Goal: Task Accomplishment & Management: Use online tool/utility

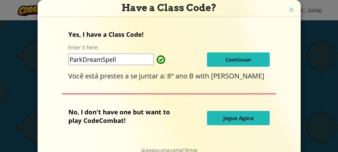
click at [149, 140] on form "Yes, I have a Class Code! Enter it here: ParkDreamSpell Continuar Você está pre…" at bounding box center [169, 79] width 263 height 126
click at [144, 58] on input "ParkDreamSpell" at bounding box center [110, 59] width 85 height 11
click at [226, 56] on span "Continuar" at bounding box center [239, 59] width 26 height 7
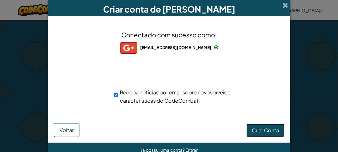
click at [260, 132] on span "Criar Conta" at bounding box center [265, 130] width 27 height 7
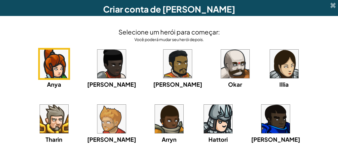
scroll to position [11, 0]
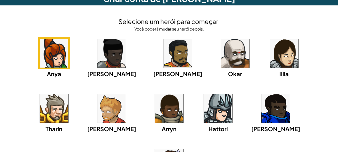
click at [17, 12] on div "Selecione um herói para começar: Você poderá mudar seu herói depois. Anya [PERS…" at bounding box center [169, 102] width 327 height 183
click at [221, 55] on img at bounding box center [235, 53] width 28 height 28
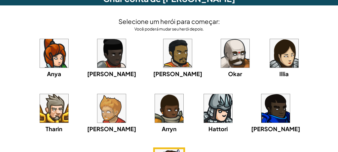
click at [204, 101] on img at bounding box center [218, 108] width 28 height 28
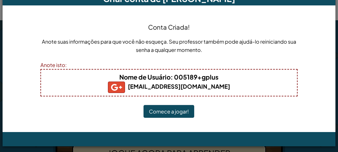
click at [158, 111] on button "Comece a jogar!" at bounding box center [169, 111] width 51 height 13
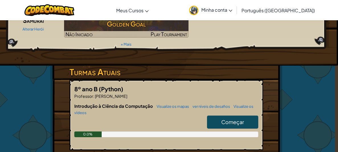
scroll to position [64, 3]
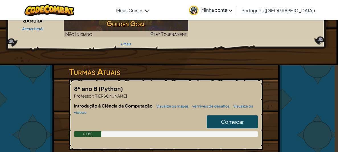
click at [224, 118] on span "Começar" at bounding box center [232, 121] width 23 height 7
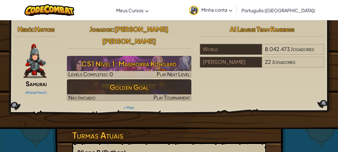
select select "pt-BR"
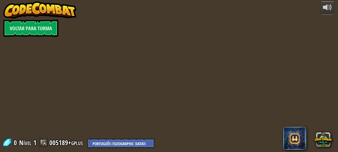
select select "pt-BR"
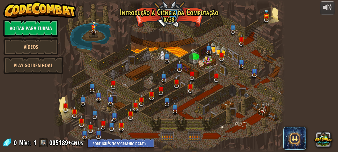
select select "pt-BR"
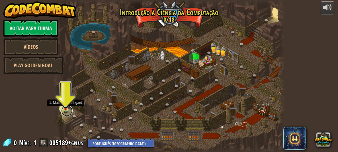
click at [65, 110] on link at bounding box center [66, 110] width 11 height 11
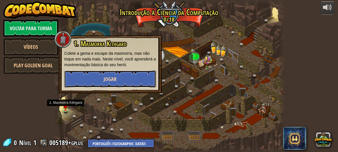
click at [120, 76] on button "Jogar" at bounding box center [110, 78] width 92 height 17
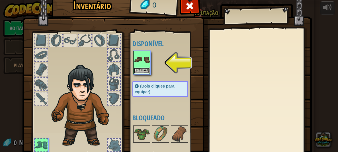
click at [140, 70] on button "Equipar" at bounding box center [142, 70] width 16 height 6
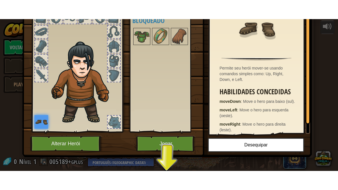
scroll to position [45, 0]
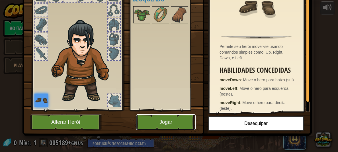
click at [161, 124] on button "Jogar" at bounding box center [166, 122] width 60 height 16
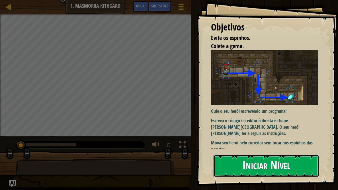
click at [273, 151] on button "Iniciar Nível" at bounding box center [267, 166] width 106 height 22
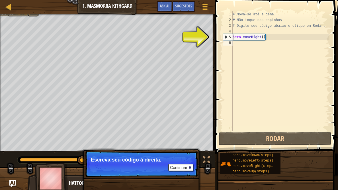
click at [235, 43] on div "# Mova-se até a gema. # Não toque nos espinhos! # Digite seu código abaixo e cl…" at bounding box center [281, 76] width 98 height 131
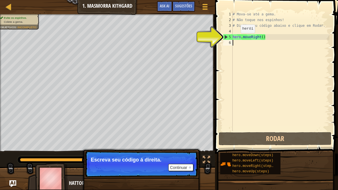
click at [236, 39] on div "# Mova-se até a gema. # Não toque nos espinhos! # Digite seu código abaixo e cl…" at bounding box center [281, 76] width 98 height 131
type textarea "hero.moveRight()"
click at [236, 40] on div "# Mova-se até a gema. # Não toque nos espinhos! # Digite seu código abaixo e cl…" at bounding box center [281, 76] width 98 height 131
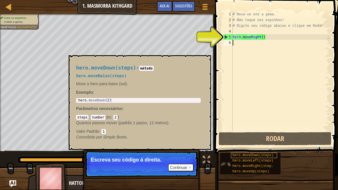
click at [237, 151] on span "hero.moveDown(steps)" at bounding box center [252, 155] width 41 height 4
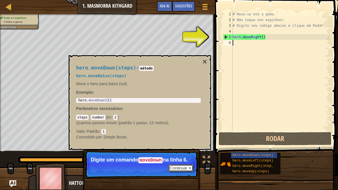
click at [175, 151] on button "Continuar" at bounding box center [180, 167] width 25 height 7
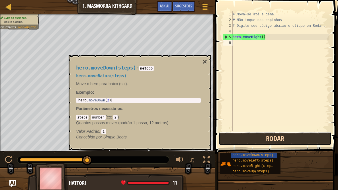
click at [237, 136] on button "Rodar" at bounding box center [275, 138] width 113 height 13
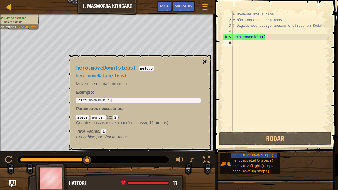
click at [203, 62] on button "×" at bounding box center [204, 62] width 5 height 8
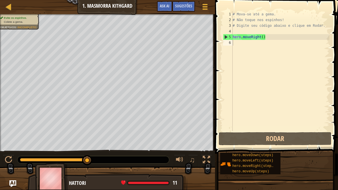
click at [271, 36] on div "# Mova-se até a gema. # Não toque nos espinhos! # Digite seu código abaixo e cl…" at bounding box center [281, 76] width 98 height 131
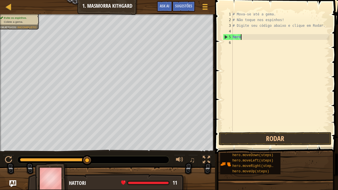
type textarea "h"
type textarea "# Digite seu código abaixo e clique [PERSON_NAME][GEOGRAPHIC_DATA]"
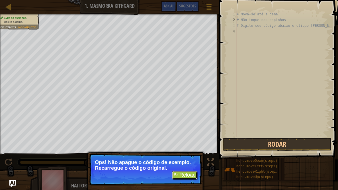
click at [176, 151] on button "↻ Reload" at bounding box center [184, 175] width 25 height 9
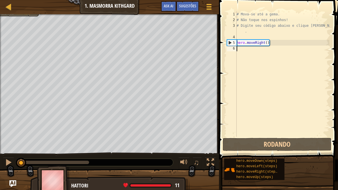
scroll to position [3, 0]
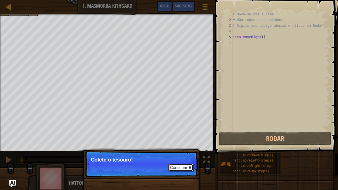
click at [180, 151] on button "Continuar" at bounding box center [180, 167] width 25 height 7
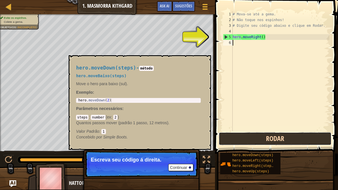
click at [259, 140] on button "Rodar" at bounding box center [275, 138] width 113 height 13
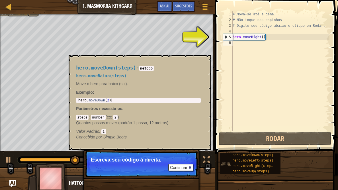
click at [258, 151] on span "hero.moveDown(steps)" at bounding box center [252, 155] width 41 height 4
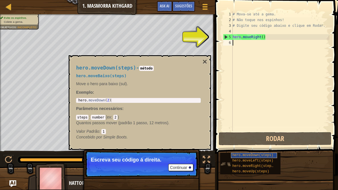
click at [258, 151] on span "hero.moveDown(steps)" at bounding box center [252, 155] width 41 height 4
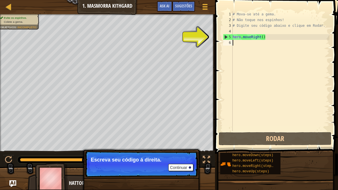
click at [240, 44] on div "# Mova-se até a gema. # Não toque nos espinhos! # Digite seu código abaixo e cl…" at bounding box center [281, 76] width 98 height 131
click at [178, 151] on p "Escreva seu código á direita." at bounding box center [141, 160] width 101 height 6
click at [182, 151] on button "Continuar" at bounding box center [180, 167] width 25 height 7
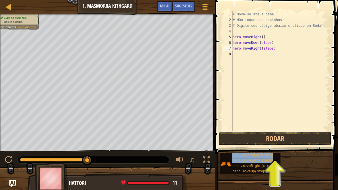
drag, startPoint x: 243, startPoint y: 163, endPoint x: 236, endPoint y: 58, distance: 105.6
click at [236, 58] on div "Sugestões Vídeos hero.moveRight(steps) 1 2 3 4 5 6 7 8 # Mova-se até a [PERSON_…" at bounding box center [275, 93] width 125 height 187
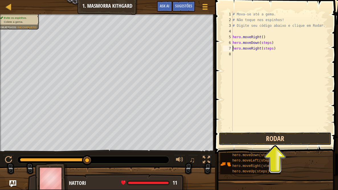
click at [255, 138] on button "Rodar" at bounding box center [275, 138] width 113 height 13
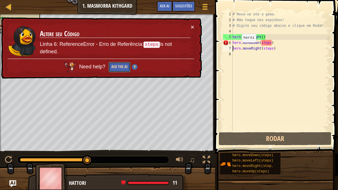
click at [121, 64] on button "Ask the AI" at bounding box center [119, 67] width 22 height 11
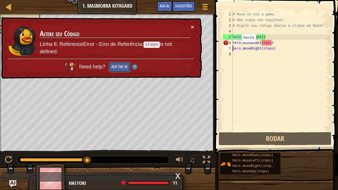
click at [121, 64] on button "Ask the AI" at bounding box center [119, 67] width 22 height 11
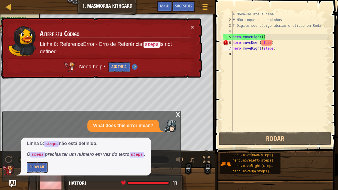
click at [268, 43] on div "# Mova-se até a [PERSON_NAME]. # Não toque nos espinhos! # Digite seu código ab…" at bounding box center [281, 76] width 98 height 131
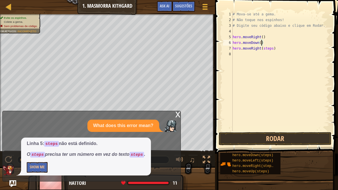
scroll to position [3, 2]
click at [271, 48] on div "# Mova-se até a [PERSON_NAME]. # Não toque nos espinhos! # Digite seu código ab…" at bounding box center [281, 76] width 98 height 131
click at [263, 37] on div "# Mova-se até a [PERSON_NAME]. # Não toque nos espinhos! # Digite seu código ab…" at bounding box center [281, 76] width 98 height 131
click at [286, 132] on button "Rodar" at bounding box center [275, 138] width 113 height 13
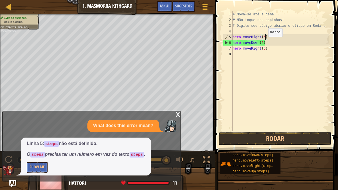
click at [263, 42] on div "# Mova-se até a [PERSON_NAME]. # Não toque nos espinhos! # Digite seu código ab…" at bounding box center [281, 76] width 98 height 131
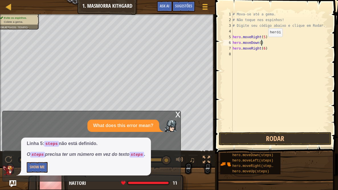
scroll to position [3, 2]
click at [266, 48] on div "# Mova-se até a [PERSON_NAME]. # Não toque nos espinhos! # Digite seu código ab…" at bounding box center [281, 76] width 98 height 131
click at [300, 139] on button "Rodar" at bounding box center [275, 138] width 113 height 13
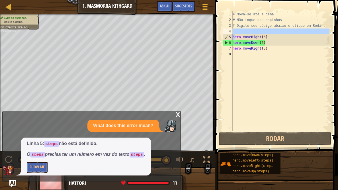
drag, startPoint x: 234, startPoint y: 38, endPoint x: 237, endPoint y: 31, distance: 7.5
click at [237, 31] on div "# Mova-se até a [PERSON_NAME]. # Não toque nos espinhos! # Digite seu código ab…" at bounding box center [281, 76] width 98 height 131
type textarea "hero.moveRight(5)"
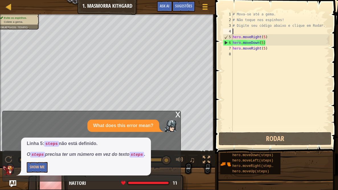
click at [268, 37] on div "# Mova-se até a [PERSON_NAME]. # Não toque nos espinhos! # Digite seu código ab…" at bounding box center [281, 76] width 98 height 131
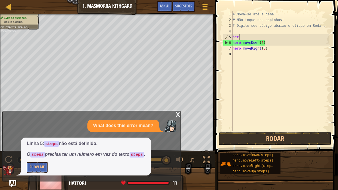
type textarea "h"
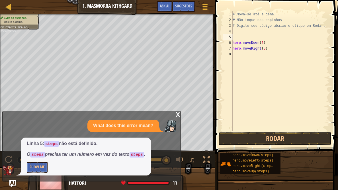
click at [274, 43] on div "# Mova-se até a [PERSON_NAME]. # Não toque nos espinhos! # Digite seu código ab…" at bounding box center [281, 76] width 98 height 131
type textarea "h"
click at [275, 49] on div "# Mova-se até a [PERSON_NAME]. # Não toque nos espinhos! # Digite seu código ab…" at bounding box center [281, 76] width 98 height 131
type textarea "h"
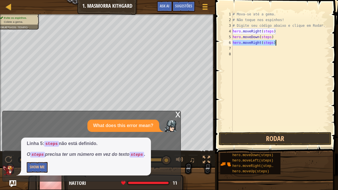
click at [272, 32] on div "# Mova-se até a [PERSON_NAME]. # Não toque nos espinhos! # Digite seu código ab…" at bounding box center [281, 76] width 98 height 131
click at [272, 36] on div "# Mova-se até a [PERSON_NAME]. # Não toque nos espinhos! # Digite seu código ab…" at bounding box center [281, 76] width 98 height 131
click at [274, 42] on div "# Mova-se até a [PERSON_NAME]. # Não toque nos espinhos! # Digite seu código ab…" at bounding box center [281, 76] width 98 height 131
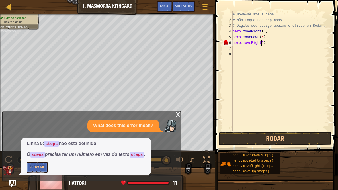
scroll to position [3, 3]
click at [292, 140] on button "Rodar" at bounding box center [275, 138] width 113 height 13
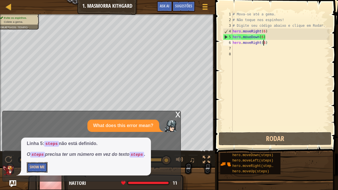
click at [40, 151] on button "Show Me" at bounding box center [37, 167] width 21 height 11
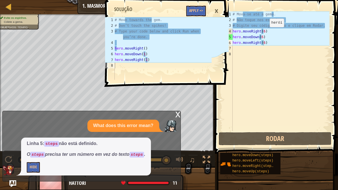
click at [265, 33] on div "# Mova-se até a [PERSON_NAME]. # Não toque nos espinhos! # Digite seu código ab…" at bounding box center [281, 76] width 98 height 131
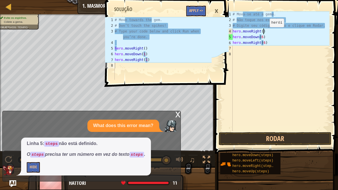
scroll to position [3, 2]
click at [263, 37] on div "# Mova-se até a [PERSON_NAME]. # Não toque nos espinhos! # Digite seu código ab…" at bounding box center [281, 76] width 98 height 131
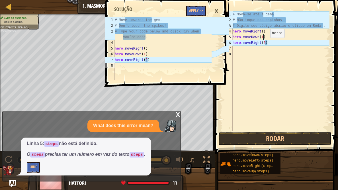
click at [265, 43] on div "# Mova-se até a [PERSON_NAME]. # Não toque nos espinhos! # Digite seu código ab…" at bounding box center [281, 76] width 98 height 131
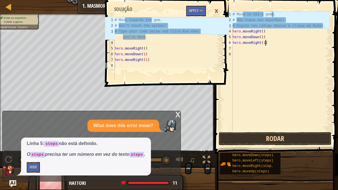
type textarea "hero.moveRight(1)"
click at [295, 138] on button "Rodar" at bounding box center [275, 138] width 113 height 13
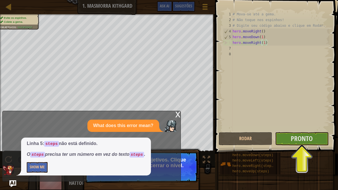
click at [175, 115] on div "x What does this error mean? Linha 5: steps não está definido. O steps precisa …" at bounding box center [91, 146] width 179 height 71
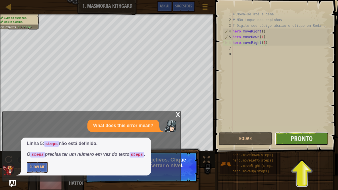
click at [321, 142] on button "Pronto" at bounding box center [302, 138] width 54 height 13
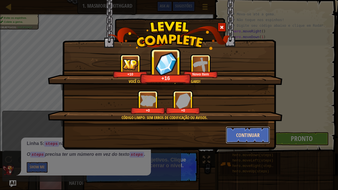
click at [255, 133] on button "Continuar" at bounding box center [248, 134] width 44 height 17
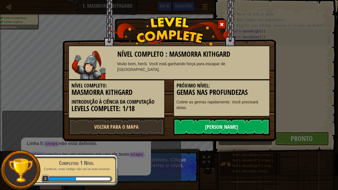
click at [238, 126] on link "[PERSON_NAME]" at bounding box center [221, 126] width 97 height 17
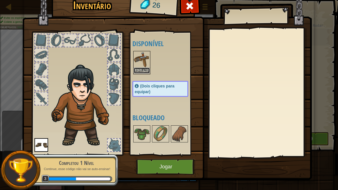
click at [140, 69] on button "Equipar" at bounding box center [142, 70] width 16 height 6
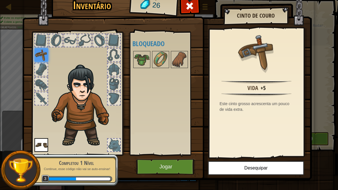
click at [35, 48] on img at bounding box center [41, 55] width 14 height 14
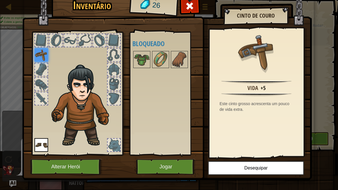
click at [38, 52] on img at bounding box center [41, 55] width 14 height 14
click at [175, 151] on button "Jogar" at bounding box center [166, 167] width 60 height 16
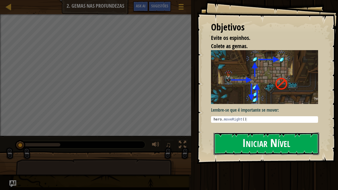
click at [261, 135] on button "Iniciar Nível" at bounding box center [267, 143] width 106 height 22
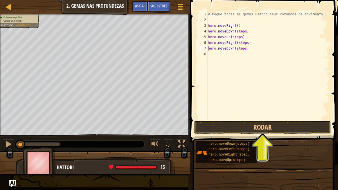
click at [245, 29] on div "# Pegue todas as gemas usando seus comandos de movimento. hero . moveRight ( ) …" at bounding box center [268, 71] width 123 height 120
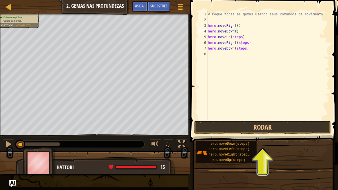
scroll to position [3, 2]
click at [243, 37] on div "# Pegue todas as gemas usando seus comandos de movimento. hero . moveRight ( ) …" at bounding box center [268, 71] width 123 height 120
click at [247, 42] on div "# Pegue todas as gemas usando seus comandos de movimento. hero . moveRight ( ) …" at bounding box center [268, 71] width 123 height 120
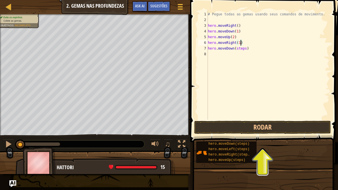
click at [247, 48] on div "# Pegue todas as gemas usando seus comandos de movimento. hero . moveRight ( ) …" at bounding box center [268, 71] width 123 height 120
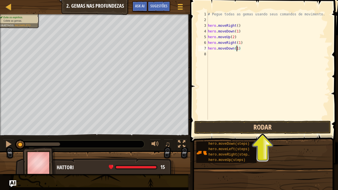
type textarea "hero.moveDown(1)"
click at [255, 128] on button "Rodar" at bounding box center [262, 127] width 137 height 13
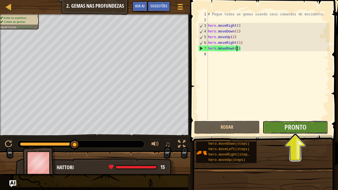
click at [307, 128] on button "Pronto" at bounding box center [295, 127] width 65 height 13
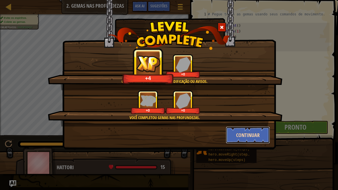
click at [253, 135] on button "Continuar" at bounding box center [248, 134] width 44 height 17
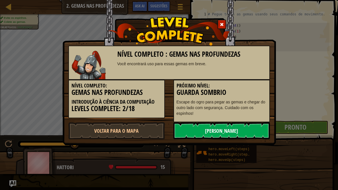
click at [250, 132] on link "[PERSON_NAME]" at bounding box center [221, 130] width 97 height 17
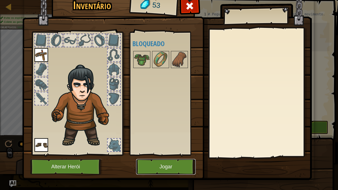
click at [159, 151] on button "Jogar" at bounding box center [166, 167] width 60 height 16
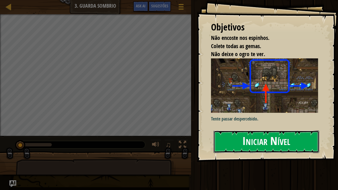
click at [285, 145] on button "Iniciar Nível" at bounding box center [267, 141] width 106 height 22
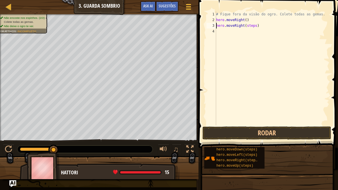
click at [259, 25] on div "# Fique fora da visão do ogro. Colete todas as gemas. hero . moveRight ( ) hero…" at bounding box center [272, 73] width 114 height 125
type textarea "h"
click at [257, 20] on div "# Fique fora da visão do ogro. Colete todas as gemas. hero . moveRight ( )" at bounding box center [272, 73] width 114 height 125
type textarea "h"
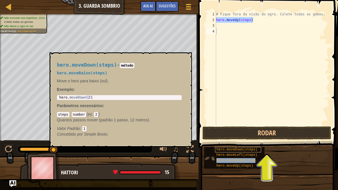
type textarea "hero.moveRight(steps)"
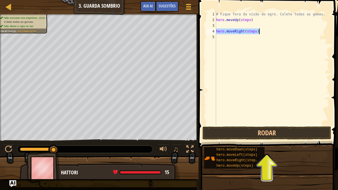
drag, startPoint x: 216, startPoint y: 30, endPoint x: 260, endPoint y: 31, distance: 44.2
click at [260, 31] on div "# Fique fora da visão do ogro. Colete todas as gemas. hero . moveUp ( steps ) h…" at bounding box center [272, 73] width 114 height 125
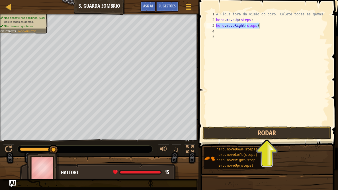
drag, startPoint x: 229, startPoint y: 148, endPoint x: 226, endPoint y: 61, distance: 87.8
click at [226, 61] on div "Sugestões Vídeos hero.moveRight(steps) 1 2 3 4 5 # Fique fora da visão do ogro.…" at bounding box center [267, 93] width 141 height 187
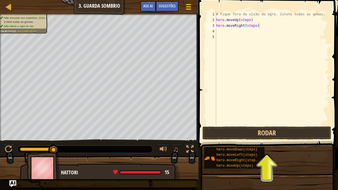
drag, startPoint x: 228, startPoint y: 150, endPoint x: 237, endPoint y: 59, distance: 91.0
click at [237, 59] on div "Sugestões Vídeos hero.moveRight(steps) 1 2 3 4 5 # Fique fora da visão do ogro.…" at bounding box center [267, 93] width 141 height 187
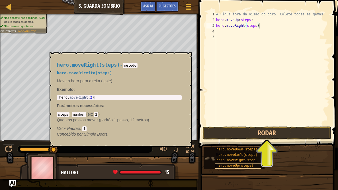
drag, startPoint x: 225, startPoint y: 149, endPoint x: 221, endPoint y: 164, distance: 15.6
click at [221, 151] on div "hero.moveDown(steps) hero.moveLeft(steps) hero.moveRight(steps) hero.moveUp(ste…" at bounding box center [234, 158] width 60 height 22
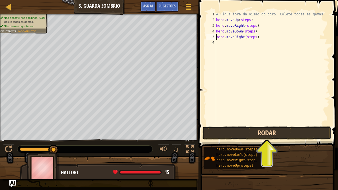
click at [241, 131] on button "Rodar" at bounding box center [266, 132] width 129 height 13
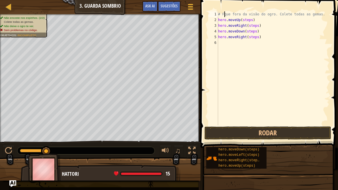
scroll to position [3, 1]
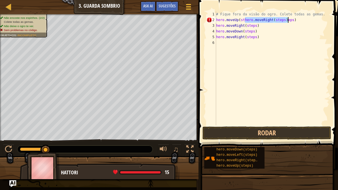
click at [247, 19] on div "# Fique fora da visão do ogro. Colete todas as gemas. hero . moveUp ( [GEOGRAPH…" at bounding box center [272, 68] width 114 height 114
click at [261, 25] on div "# Fique fora da visão do ogro. Colete todas as gemas. hero . moveRight ( steps …" at bounding box center [272, 73] width 114 height 125
type textarea "h"
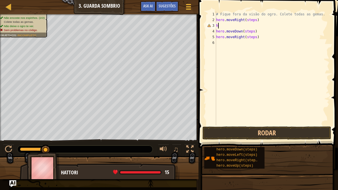
scroll to position [3, 0]
click at [265, 38] on div "# Fique fora da visão do ogro. Colete todas as gemas. hero . moveRight ( steps …" at bounding box center [272, 73] width 114 height 125
type textarea "h"
click at [255, 19] on div "# Fique fora da visão do ogro. Colete todas as gemas. hero . moveRight ( steps …" at bounding box center [272, 73] width 114 height 125
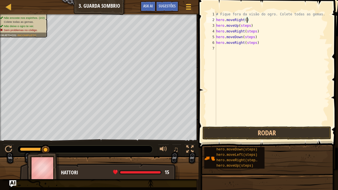
click at [251, 24] on div "# Fique fora da visão do ogro. Colete todas as gemas. hero . moveRight ( ) hero…" at bounding box center [272, 73] width 114 height 125
click at [257, 29] on div "# Fique fora da visão do ogro. Colete todas as gemas. hero . moveRight ( ) hero…" at bounding box center [272, 73] width 114 height 125
click at [255, 36] on div "# Fique fora da visão do ogro. Colete todas as gemas. hero . moveRight ( ) hero…" at bounding box center [272, 73] width 114 height 125
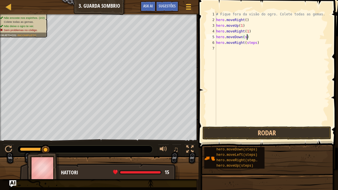
scroll to position [3, 2]
click at [258, 41] on div "# Fique fora da visão do ogro. Colete todas as gemas. hero . moveRight ( ) hero…" at bounding box center [272, 73] width 114 height 125
type textarea "hero.moveRight(1)"
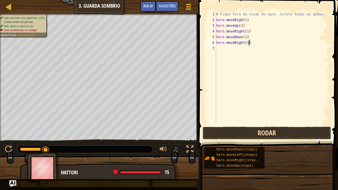
click at [262, 127] on button "Rodar" at bounding box center [266, 132] width 129 height 13
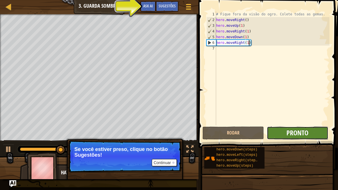
click at [304, 132] on span "Pronto" at bounding box center [297, 132] width 22 height 9
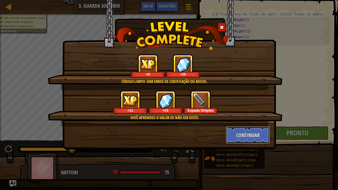
click at [257, 132] on button "Continuar" at bounding box center [248, 134] width 44 height 17
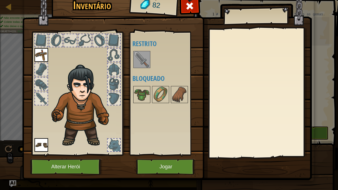
click at [146, 52] on img at bounding box center [142, 60] width 16 height 16
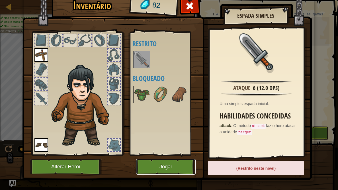
click at [161, 151] on button "Jogar" at bounding box center [166, 167] width 60 height 16
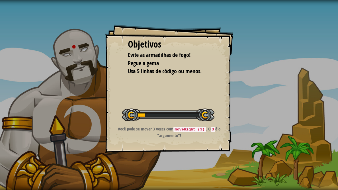
click at [173, 110] on div at bounding box center [168, 114] width 93 height 13
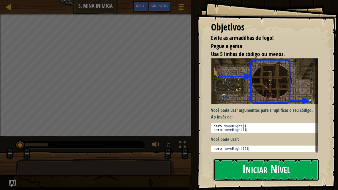
click at [238, 151] on button "Iniciar Nível" at bounding box center [267, 170] width 106 height 22
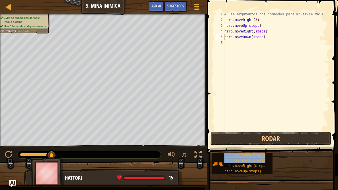
drag, startPoint x: 234, startPoint y: 166, endPoint x: 239, endPoint y: 42, distance: 123.4
click at [239, 42] on div "Sugestões Vídeos hero.moveDown(steps) 1 2 3 4 5 6 # Use argumentos nos comandos…" at bounding box center [271, 93] width 133 height 187
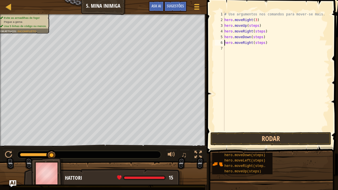
click at [257, 23] on div "# Use argumentos nos comandos para mover-se mais. hero . moveRight ( 3 ) hero .…" at bounding box center [276, 76] width 106 height 131
drag, startPoint x: 256, startPoint y: 31, endPoint x: 265, endPoint y: 32, distance: 8.8
click at [265, 32] on div "# Use argumentos nos comandos para mover-se mais. hero . moveRight ( 3 ) hero .…" at bounding box center [276, 76] width 106 height 131
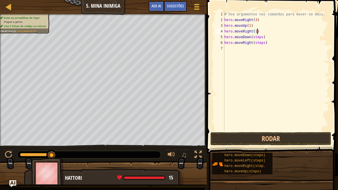
click at [263, 36] on div "# Use argumentos nos comandos para mover-se mais. hero . moveRight ( 3 ) hero .…" at bounding box center [276, 76] width 106 height 131
click at [265, 42] on div "# Use argumentos nos comandos para mover-se mais. hero . moveRight ( 3 ) hero .…" at bounding box center [276, 76] width 106 height 131
click at [296, 138] on button "Rodar" at bounding box center [270, 138] width 121 height 13
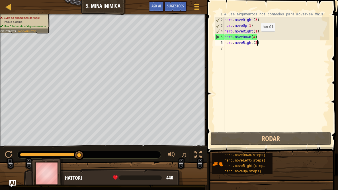
click at [256, 37] on div "# Use argumentos nos comandos para mover-se mais. hero . moveRight ( 3 ) hero .…" at bounding box center [276, 76] width 106 height 131
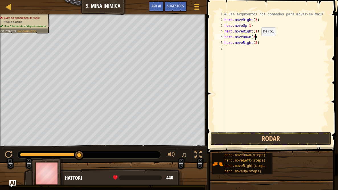
click at [257, 42] on div "# Use argumentos nos comandos para mover-se mais. hero . moveRight ( 3 ) hero .…" at bounding box center [276, 76] width 106 height 131
type textarea "hero.moveRight(2)"
click at [265, 137] on button "Rodar" at bounding box center [270, 138] width 121 height 13
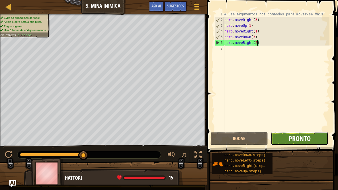
click at [291, 140] on span "Pronto" at bounding box center [300, 138] width 22 height 9
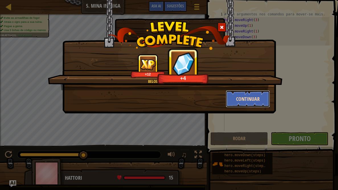
click at [256, 96] on button "Continuar" at bounding box center [248, 98] width 44 height 17
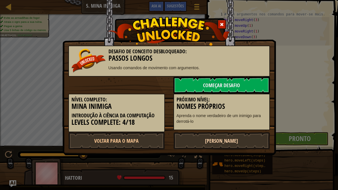
click at [233, 140] on link "[PERSON_NAME]" at bounding box center [221, 140] width 97 height 17
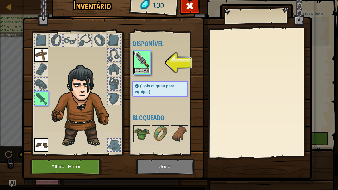
click at [136, 70] on button "Equipar" at bounding box center [142, 70] width 16 height 6
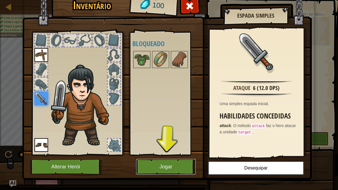
click at [156, 151] on button "Jogar" at bounding box center [166, 167] width 60 height 16
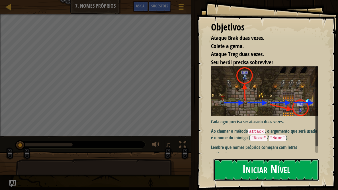
click at [263, 151] on button "Iniciar Nível" at bounding box center [267, 170] width 106 height 22
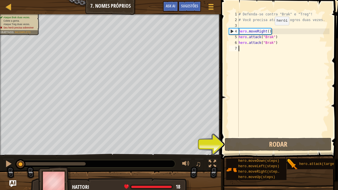
click at [270, 31] on div "# Defenda-se contra "Brak" e "Treg"! # Você precisa atacar os ogros duas vezes.…" at bounding box center [283, 79] width 92 height 137
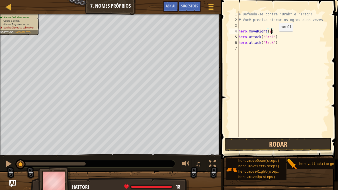
click at [274, 37] on div "# Defenda-se contra "Brak" e "Treg"! # Você precisa atacar os ogros duas vezes.…" at bounding box center [283, 79] width 92 height 137
click at [273, 43] on div "# Defenda-se contra "Brak" e "Treg"! # Você precisa atacar os ogros duas vezes.…" at bounding box center [283, 79] width 92 height 137
click at [278, 144] on button "Rodar" at bounding box center [278, 144] width 107 height 13
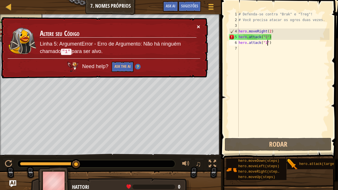
click at [197, 28] on button "×" at bounding box center [198, 27] width 3 height 6
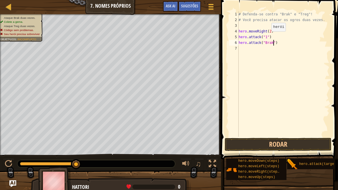
scroll to position [3, 3]
click at [268, 35] on div "# Defenda-se contra "Brak" e "Treg"! # Você precisa atacar os ogros duas vezes.…" at bounding box center [283, 79] width 92 height 137
type textarea "hero.attack("Brak")"
click at [250, 48] on div "# Defenda-se contra "Brak" e "Treg"! # Você precisa atacar os ogros duas vezes.…" at bounding box center [283, 79] width 92 height 137
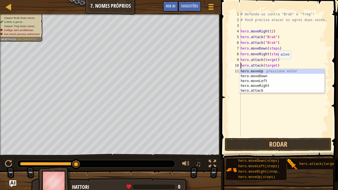
click at [276, 64] on div "# Defenda-se contra "Brak" e "Treg"! # Você precisa atacar os ogros duas vezes.…" at bounding box center [284, 79] width 90 height 137
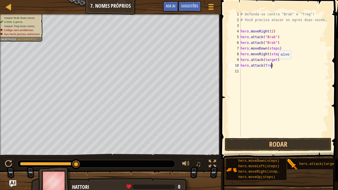
scroll to position [3, 2]
click at [277, 58] on div "# Defenda-se contra "Brak" e "Treg"! # Você precisa atacar os ogros duas vezes.…" at bounding box center [284, 79] width 90 height 137
click at [280, 53] on div "# Defenda-se contra "Brak" e "Treg"! # Você precisa atacar os ogros duas vezes.…" at bounding box center [284, 79] width 90 height 137
click at [280, 49] on div "# Defenda-se contra "Brak" e "Treg"! # Você precisa atacar os ogros duas vezes.…" at bounding box center [284, 79] width 90 height 137
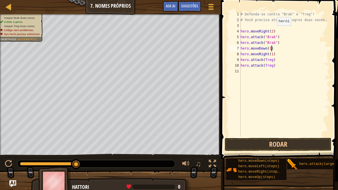
click at [274, 31] on div "# Defenda-se contra "Brak" e "Treg"! # Você precisa atacar os ogros duas vezes.…" at bounding box center [284, 79] width 90 height 137
click at [280, 144] on button "Rodar" at bounding box center [278, 144] width 107 height 13
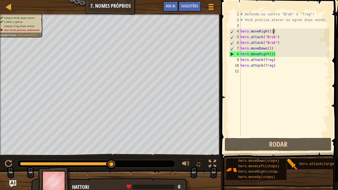
click at [275, 55] on div "# Defenda-se contra "Brak" e "Treg"! # Você precisa atacar os ogros duas vezes.…" at bounding box center [284, 79] width 90 height 137
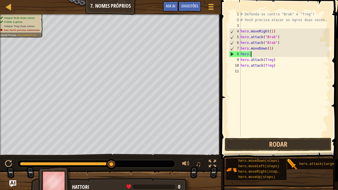
scroll to position [3, 0]
type textarea "h"
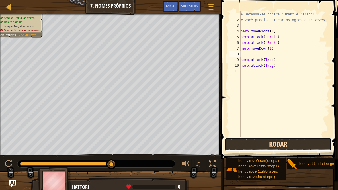
click at [282, 148] on button "Rodar" at bounding box center [278, 144] width 107 height 13
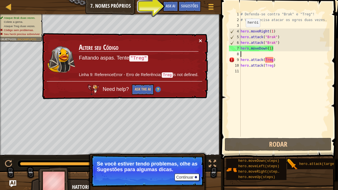
click at [200, 39] on button "×" at bounding box center [200, 41] width 3 height 6
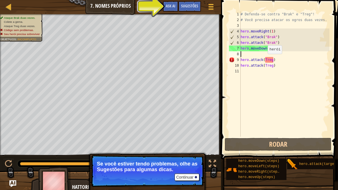
click at [265, 60] on div "# Defenda-se contra "Brak" e "Treg"! # Você precisa atacar os ogros duas vezes.…" at bounding box center [284, 79] width 90 height 137
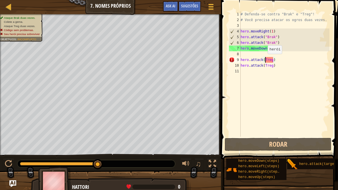
scroll to position [3, 2]
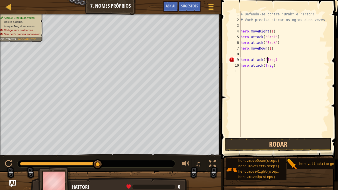
click at [276, 59] on div "# Defenda-se contra "Brak" e "Treg"! # Você precisa atacar os ogros duas vezes.…" at bounding box center [284, 79] width 90 height 137
click at [265, 65] on div "# Defenda-se contra "Brak" e "Treg"! # Você precisa atacar os ogros duas vezes.…" at bounding box center [284, 79] width 90 height 137
click at [276, 66] on div "# Defenda-se contra "Brak" e "Treg"! # Você precisa atacar os ogros duas vezes.…" at bounding box center [284, 79] width 90 height 137
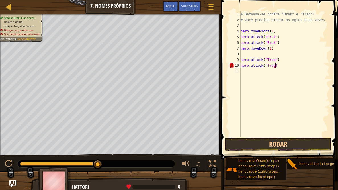
scroll to position [3, 3]
drag, startPoint x: 252, startPoint y: 169, endPoint x: 253, endPoint y: 56, distance: 113.3
click at [253, 56] on div "Sugestões Vídeos hero.attack("Treg") 1 2 3 4 5 6 7 8 9 10 11 # Defenda-se contr…" at bounding box center [278, 93] width 119 height 187
click at [280, 54] on div "# Defenda-se contra "Brak" e "Treg"! # Você precisa atacar os ogros duas vezes.…" at bounding box center [284, 73] width 90 height 125
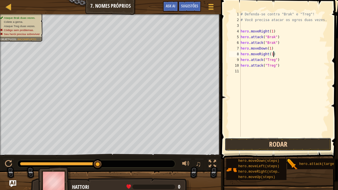
click at [292, 145] on button "Rodar" at bounding box center [278, 144] width 107 height 13
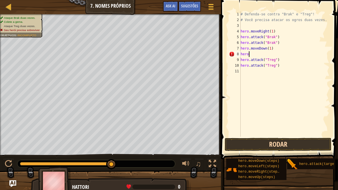
scroll to position [3, 0]
type textarea "h"
click at [276, 48] on div "# Defenda-se contra "Brak" e "Treg"! # Você precisa atacar os ogros duas vezes.…" at bounding box center [284, 79] width 90 height 137
type textarea "h"
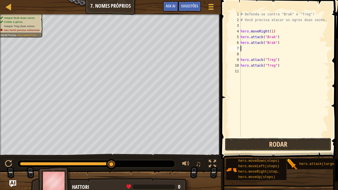
click at [290, 139] on button "Rodar" at bounding box center [278, 144] width 107 height 13
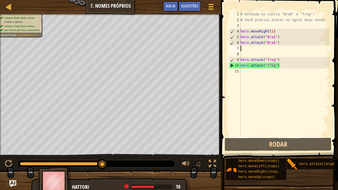
click at [250, 73] on div "# Defenda-se contra "Brak" e "Treg"! # Você precisa atacar os ogros duas vezes.…" at bounding box center [284, 79] width 90 height 137
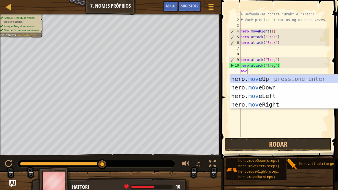
type textarea "move"
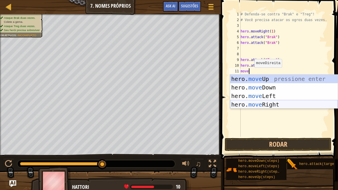
click at [271, 105] on div "hero. move Up pressione enter hero. move Down pressione enter hero. move Left p…" at bounding box center [284, 100] width 108 height 51
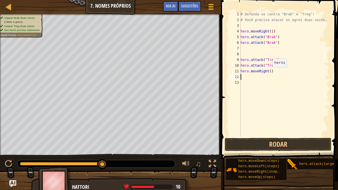
click at [270, 73] on div "# Defenda-se contra "Brak" e "Treg"! # Você precisa atacar os ogros duas vezes.…" at bounding box center [284, 79] width 90 height 137
type textarea "hero.moveRight(1)"
click at [275, 140] on button "Rodar" at bounding box center [278, 144] width 107 height 13
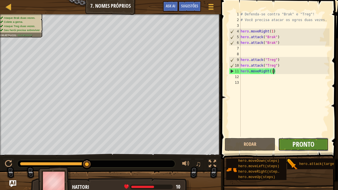
click at [307, 144] on span "Pronto" at bounding box center [303, 144] width 22 height 9
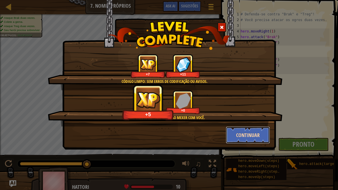
click at [247, 137] on button "Continuar" at bounding box center [248, 134] width 44 height 17
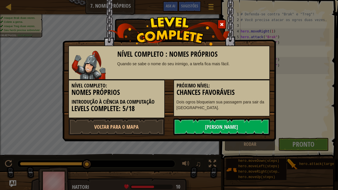
click at [258, 136] on div "Nível Completo : Nomes [PERSON_NAME] Quando se sabe o nome do seu inimigo, a ta…" at bounding box center [169, 70] width 214 height 141
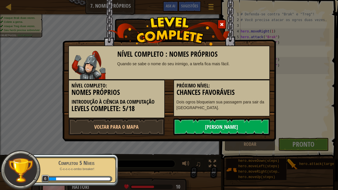
click at [247, 127] on link "[PERSON_NAME]" at bounding box center [221, 126] width 97 height 17
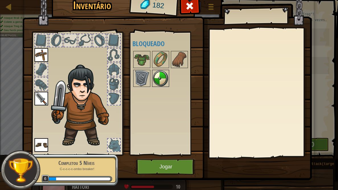
click at [157, 78] on img at bounding box center [161, 78] width 16 height 16
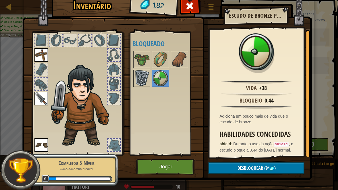
click at [145, 75] on img at bounding box center [142, 78] width 16 height 16
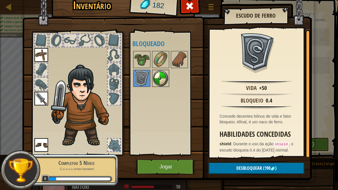
click at [152, 78] on div at bounding box center [160, 78] width 17 height 17
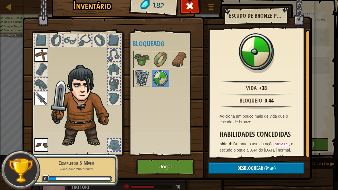
click at [147, 78] on img at bounding box center [142, 78] width 16 height 16
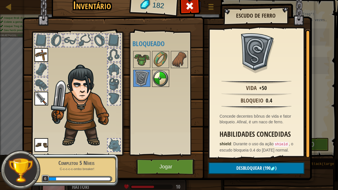
click at [160, 78] on img at bounding box center [161, 78] width 16 height 16
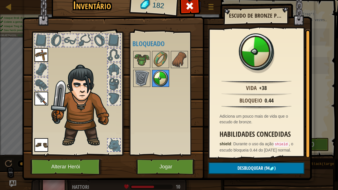
click at [160, 78] on img at bounding box center [161, 78] width 16 height 16
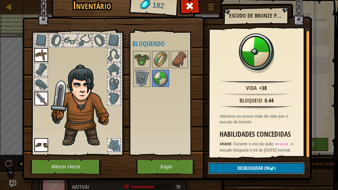
click at [226, 151] on button "Desbloquear (94 )" at bounding box center [256, 168] width 96 height 12
click at [226, 151] on button "Confirmar" at bounding box center [256, 168] width 96 height 12
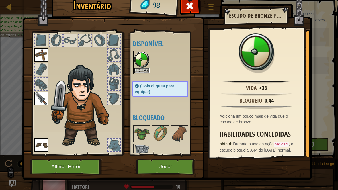
click at [140, 69] on button "Equipar" at bounding box center [142, 70] width 16 height 6
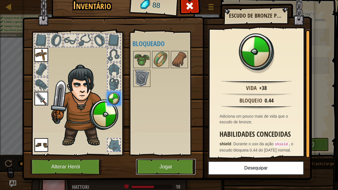
click at [175, 151] on button "Jogar" at bounding box center [166, 167] width 60 height 16
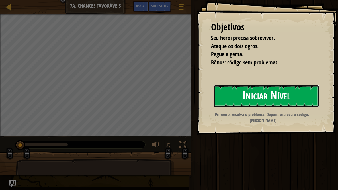
click at [222, 97] on button "Iniciar Nível" at bounding box center [267, 96] width 106 height 22
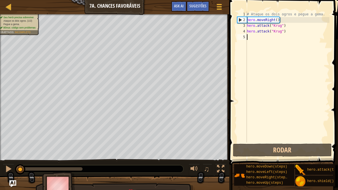
click at [262, 38] on div "# Ataque os dois ogros e pegue a gema. hero . moveRight ( ) hero . attack ( "Kr…" at bounding box center [288, 82] width 84 height 142
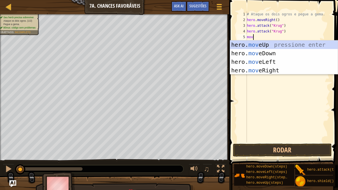
scroll to position [3, 0]
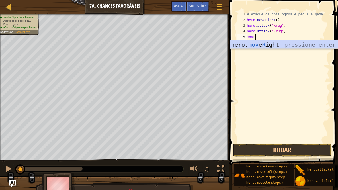
type textarea "mov"
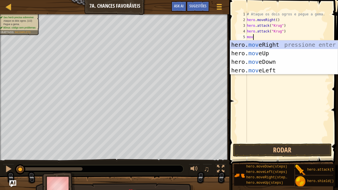
scroll to position [3, 0]
click at [280, 45] on div "hero. mov eRight pressione enter hero. mov eUp pressione enter hero. mov eDown …" at bounding box center [284, 65] width 108 height 51
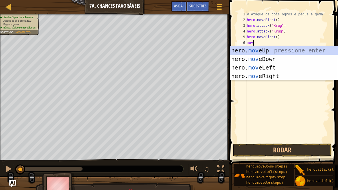
type textarea "move"
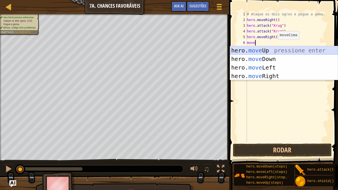
click at [275, 48] on div "hero. move Up pressione enter hero. move Down pressione enter hero. move Left p…" at bounding box center [284, 71] width 108 height 51
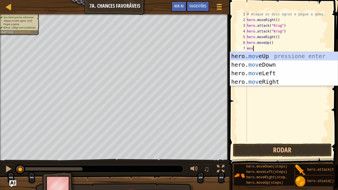
scroll to position [3, 0]
type textarea "move"
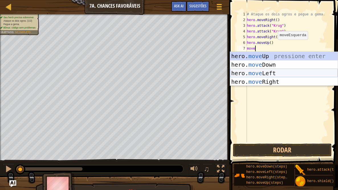
click at [284, 75] on div "hero. move Up pressione enter hero. move Down pressione enter hero. move Left p…" at bounding box center [284, 77] width 108 height 51
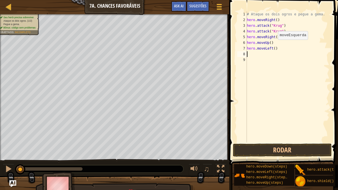
scroll to position [3, 0]
click at [249, 53] on div "# Ataque os dois ogros e pegue a [PERSON_NAME]. hero . moveRight ( ) hero . att…" at bounding box center [288, 82] width 84 height 142
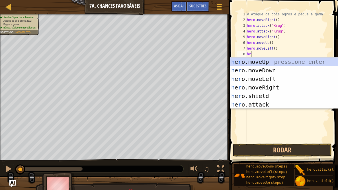
type textarea "h"
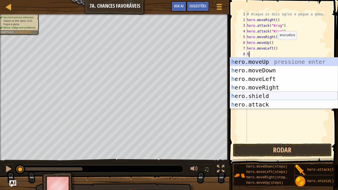
click at [255, 94] on div "h ero.moveUp pressione enter h ero.moveDown pressione enter h ero.moveLeft pres…" at bounding box center [284, 92] width 108 height 68
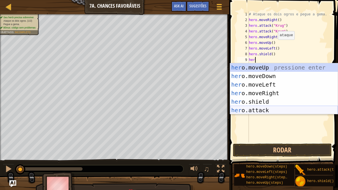
click at [274, 107] on div "her o.moveUp pressione enter her o.moveDown pressione enter her o.moveLeft pres…" at bounding box center [284, 97] width 108 height 68
type textarea "hero.attack("Enemy Name")"
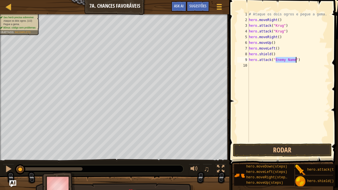
click at [260, 65] on div "# Ataque os dois ogros e pegue a [PERSON_NAME]. hero . moveRight ( ) hero . att…" at bounding box center [289, 82] width 82 height 142
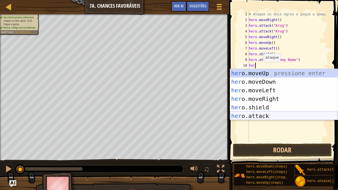
click at [268, 112] on div "her o.moveUp pressione enter her o.moveDown pressione enter her o.moveLeft pres…" at bounding box center [284, 103] width 108 height 68
type textarea "hero.attack("Enemy Name")"
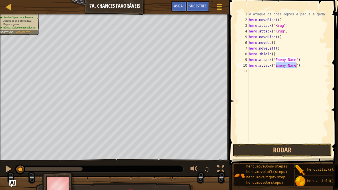
click at [268, 72] on div "# Ataque os dois ogros e pegue a [PERSON_NAME]. hero . moveRight ( ) hero . att…" at bounding box center [289, 82] width 82 height 142
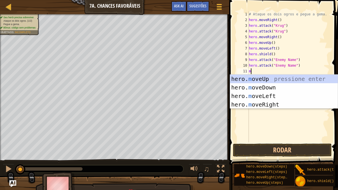
type textarea "mo"
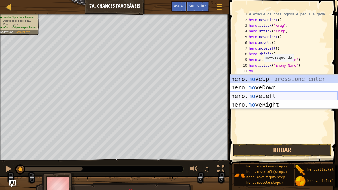
click at [274, 95] on div "hero. mo veUp pressione enter hero. mo veDown pressione enter hero. mo veLeft p…" at bounding box center [284, 100] width 108 height 51
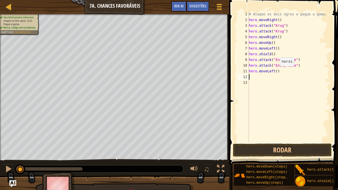
click at [277, 71] on div "# Ataque os dois ogros e pegue a [PERSON_NAME]. hero . moveRight ( ) hero . att…" at bounding box center [289, 82] width 82 height 142
click at [274, 54] on div "# Ataque os dois ogros e pegue a [PERSON_NAME]. hero . moveRight ( ) hero . att…" at bounding box center [289, 82] width 82 height 142
click at [299, 65] on div "# Ataque os dois ogros e pegue a [PERSON_NAME]. hero . moveRight ( ) hero . att…" at bounding box center [289, 82] width 82 height 142
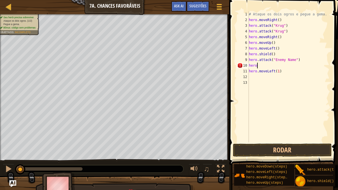
scroll to position [3, 0]
type textarea "h"
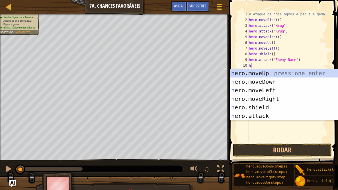
type textarea "he"
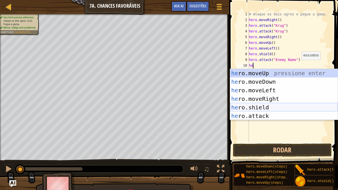
click at [306, 106] on div "he ro.moveUp pressione enter he ro.moveDown pressione enter he ro.moveLeft pres…" at bounding box center [284, 103] width 108 height 68
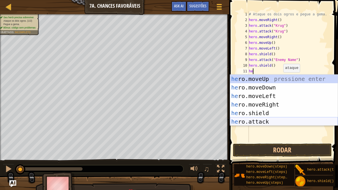
click at [287, 119] on div "he ro.moveUp pressione enter he ro.moveDown pressione enter he ro.moveLeft pres…" at bounding box center [284, 109] width 108 height 68
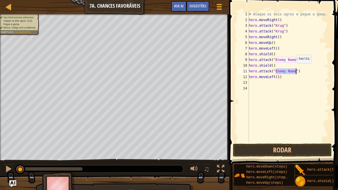
click at [294, 69] on div "# Ataque os dois ogros e pegue a [PERSON_NAME]. hero . moveRight ( ) hero . att…" at bounding box center [289, 76] width 82 height 131
click at [296, 59] on div "# Ataque os dois ogros e pegue a [PERSON_NAME]. hero . moveRight ( ) hero . att…" at bounding box center [289, 82] width 82 height 142
click at [274, 64] on div "# Ataque os dois ogros e pegue a [PERSON_NAME]. hero . moveRight ( ) hero . att…" at bounding box center [289, 82] width 82 height 142
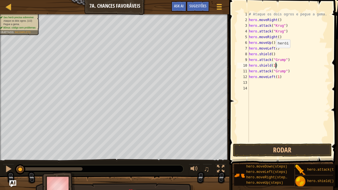
click at [273, 53] on div "# Ataque os dois ogros e pegue a [PERSON_NAME]. hero . moveRight ( ) hero . att…" at bounding box center [289, 82] width 82 height 142
click at [278, 47] on div "# Ataque os dois ogros e pegue a [PERSON_NAME]. hero . moveRight ( ) hero . att…" at bounding box center [289, 82] width 82 height 142
click at [273, 44] on div "# Ataque os dois ogros e pegue a [PERSON_NAME]. hero . moveRight ( ) hero . att…" at bounding box center [289, 82] width 82 height 142
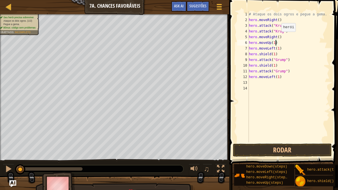
click at [278, 37] on div "# Ataque os dois ogros e pegue a [PERSON_NAME]. hero . moveRight ( ) hero . att…" at bounding box center [289, 82] width 82 height 142
click at [280, 18] on div "# Ataque os dois ogros e pegue a [PERSON_NAME]. hero . moveRight ( ) hero . att…" at bounding box center [289, 82] width 82 height 142
type textarea "hero.moveRight()"
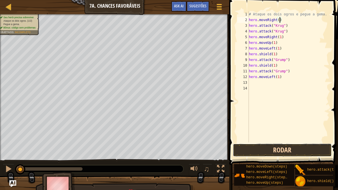
click at [294, 151] on button "Rodar" at bounding box center [282, 150] width 99 height 13
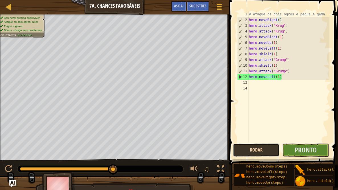
click at [269, 149] on button "Rodar" at bounding box center [256, 150] width 47 height 13
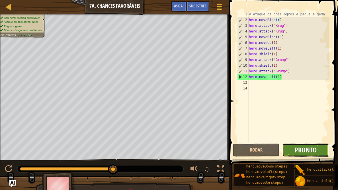
click at [303, 147] on span "Pronto" at bounding box center [306, 149] width 22 height 9
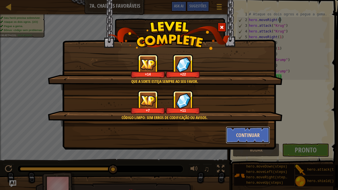
click at [257, 138] on button "Continuar" at bounding box center [248, 134] width 44 height 17
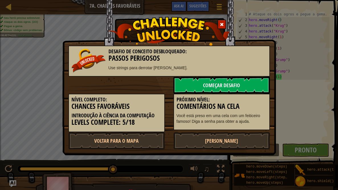
click at [257, 138] on link "[PERSON_NAME]" at bounding box center [221, 140] width 97 height 17
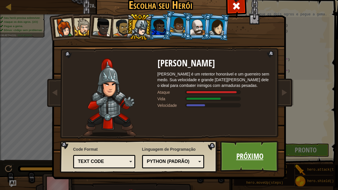
click at [240, 151] on link "Próximo" at bounding box center [250, 156] width 60 height 31
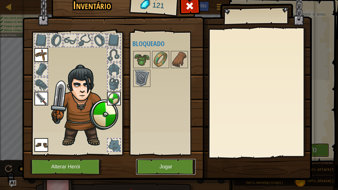
click at [183, 151] on button "Jogar" at bounding box center [166, 167] width 60 height 16
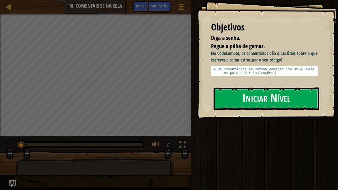
click at [183, 151] on div at bounding box center [95, 165] width 191 height 28
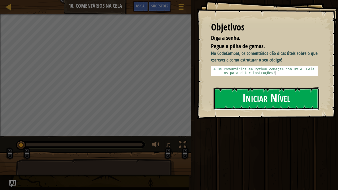
click at [242, 99] on button "Iniciar Nível" at bounding box center [267, 98] width 106 height 22
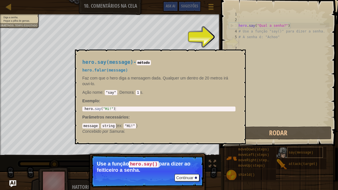
click at [302, 151] on div "say(message)" at bounding box center [305, 152] width 36 height 11
click at [238, 59] on button "×" at bounding box center [239, 56] width 5 height 8
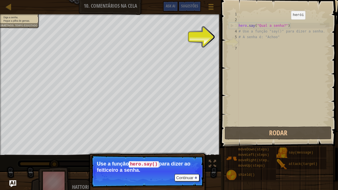
click at [286, 25] on div "hero . say ( "Qual a senha?" ) # Use a função "say()" para dizer a senha. # A s…" at bounding box center [283, 73] width 92 height 125
type textarea "hero.say("Qual a senha?")"
